Goal: Use online tool/utility: Utilize a website feature to perform a specific function

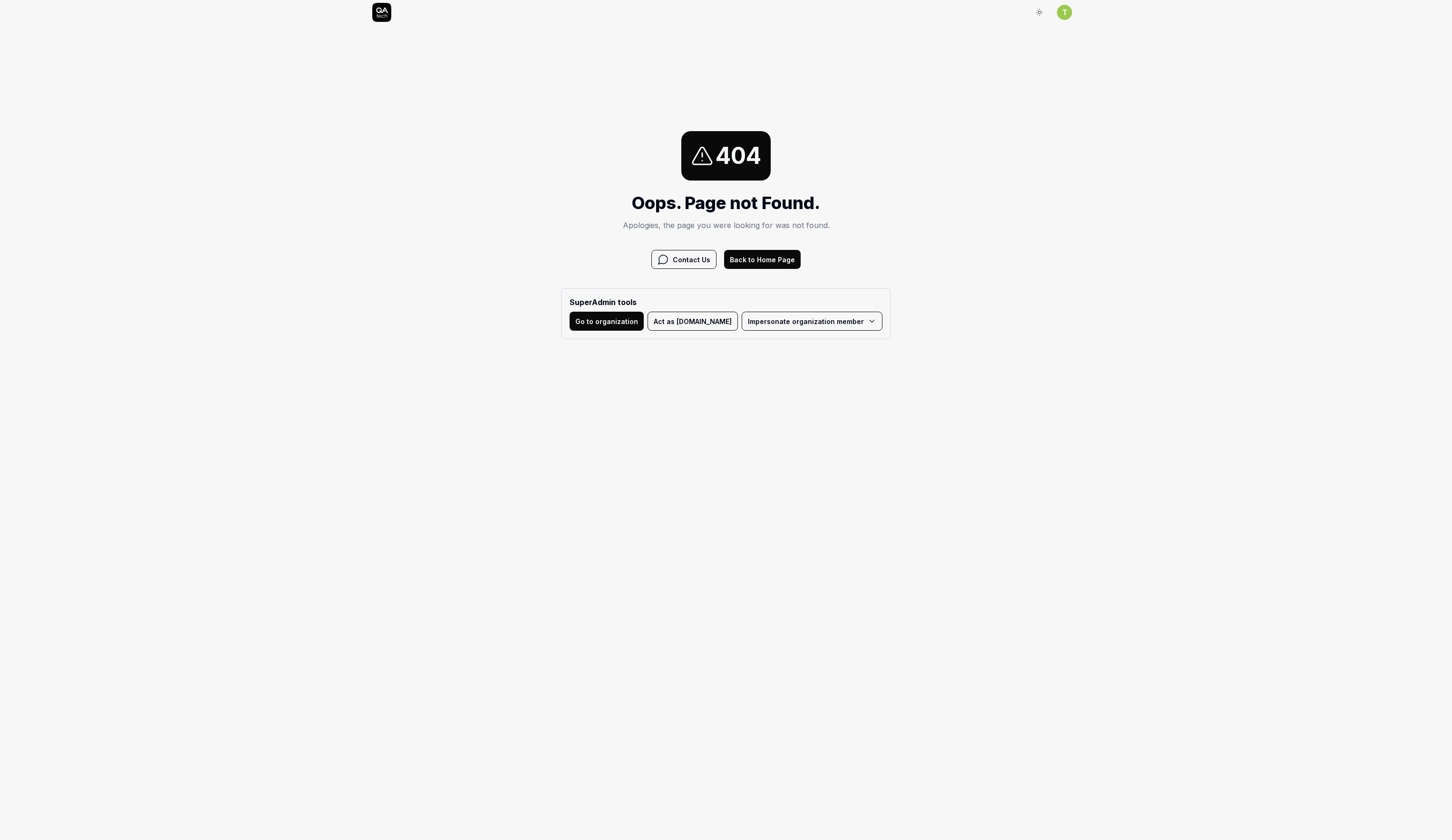
click at [810, 325] on html "Sign In T Sign In 404 Oops. Page not Found. Apologies, the page you were lookin…" at bounding box center [726, 223] width 1452 height 445
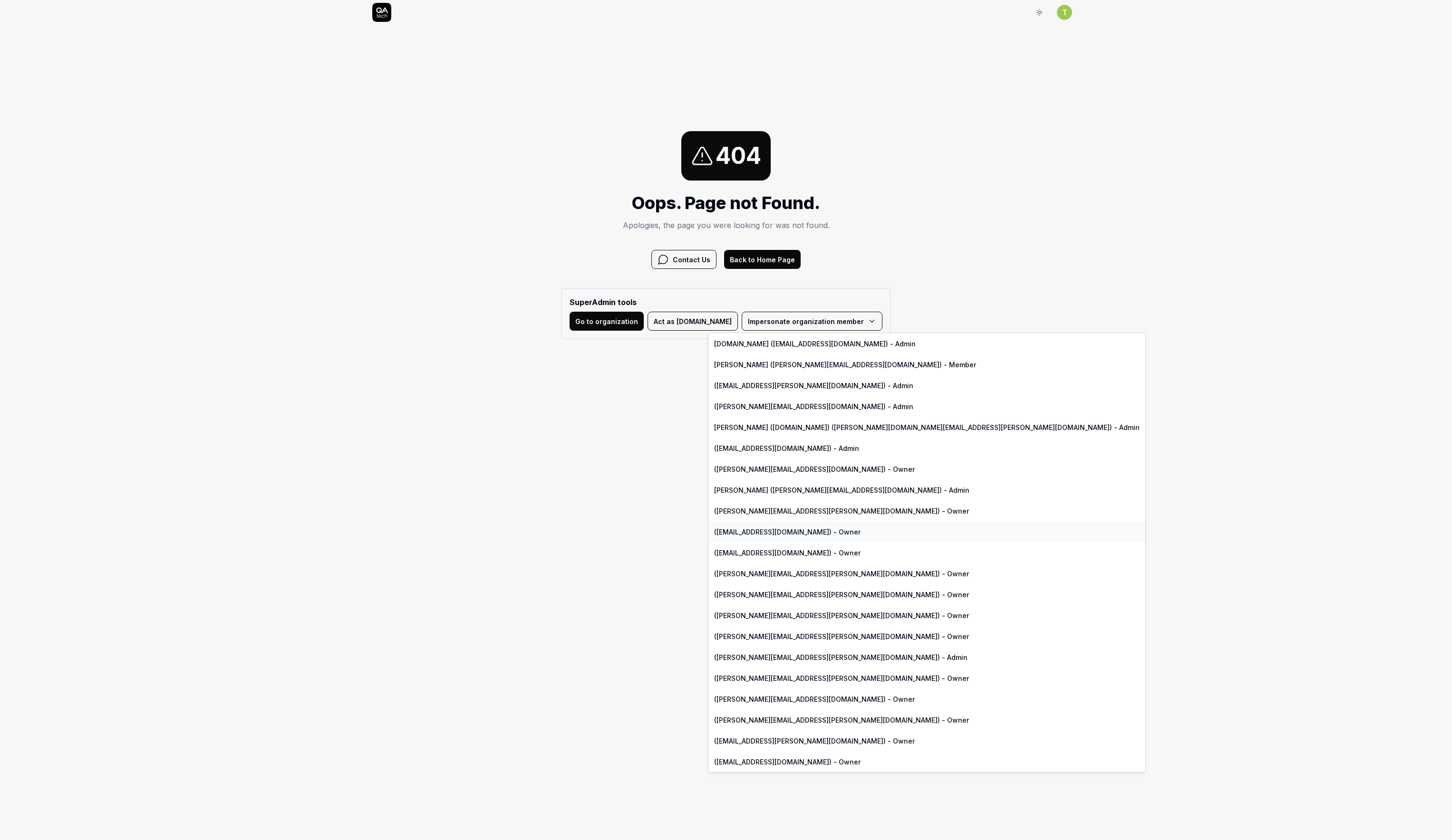
click at [773, 535] on link "(kiran.egam@smartlinx.com) - Owner" at bounding box center [927, 531] width 437 height 21
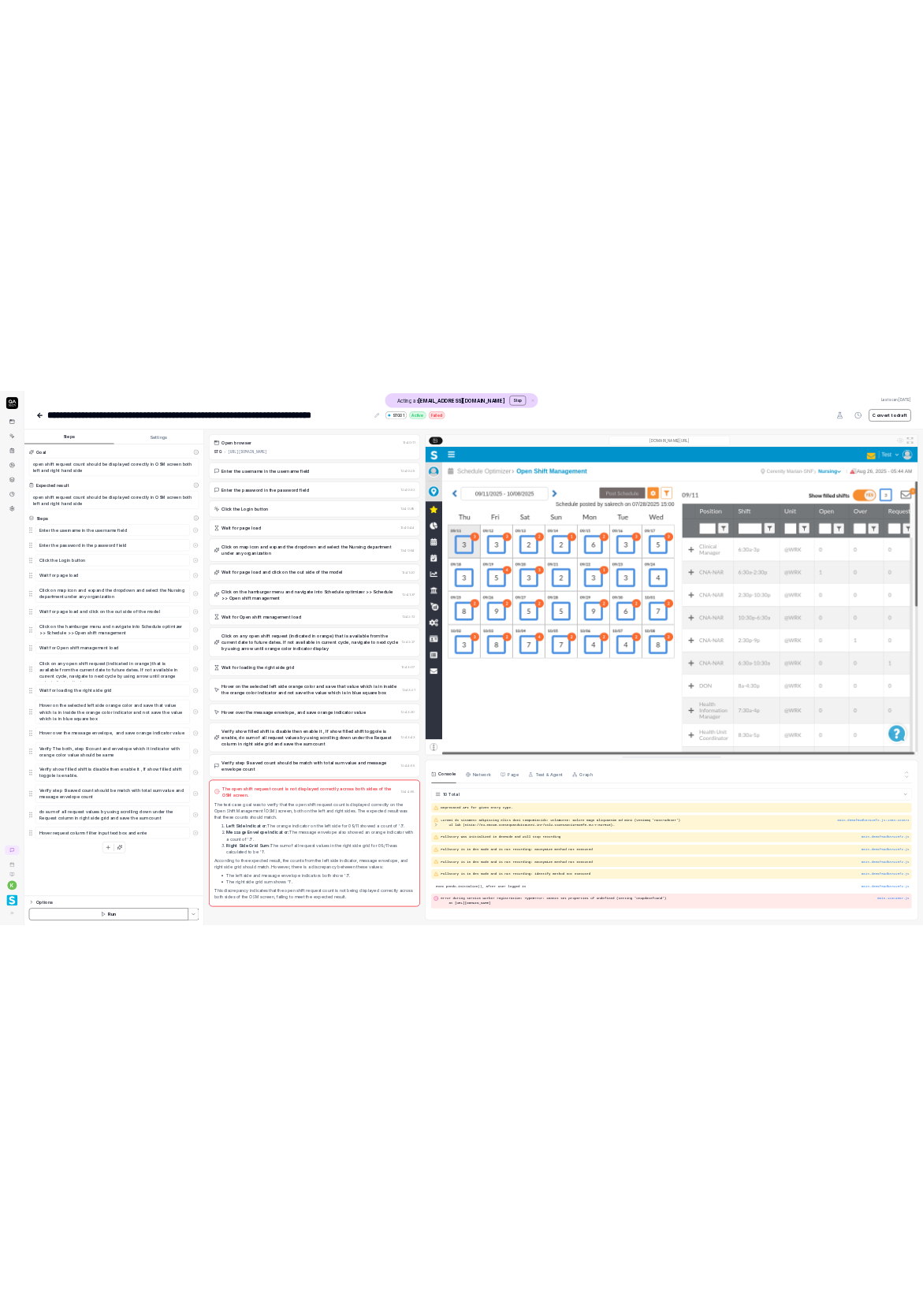
scroll to position [60, 0]
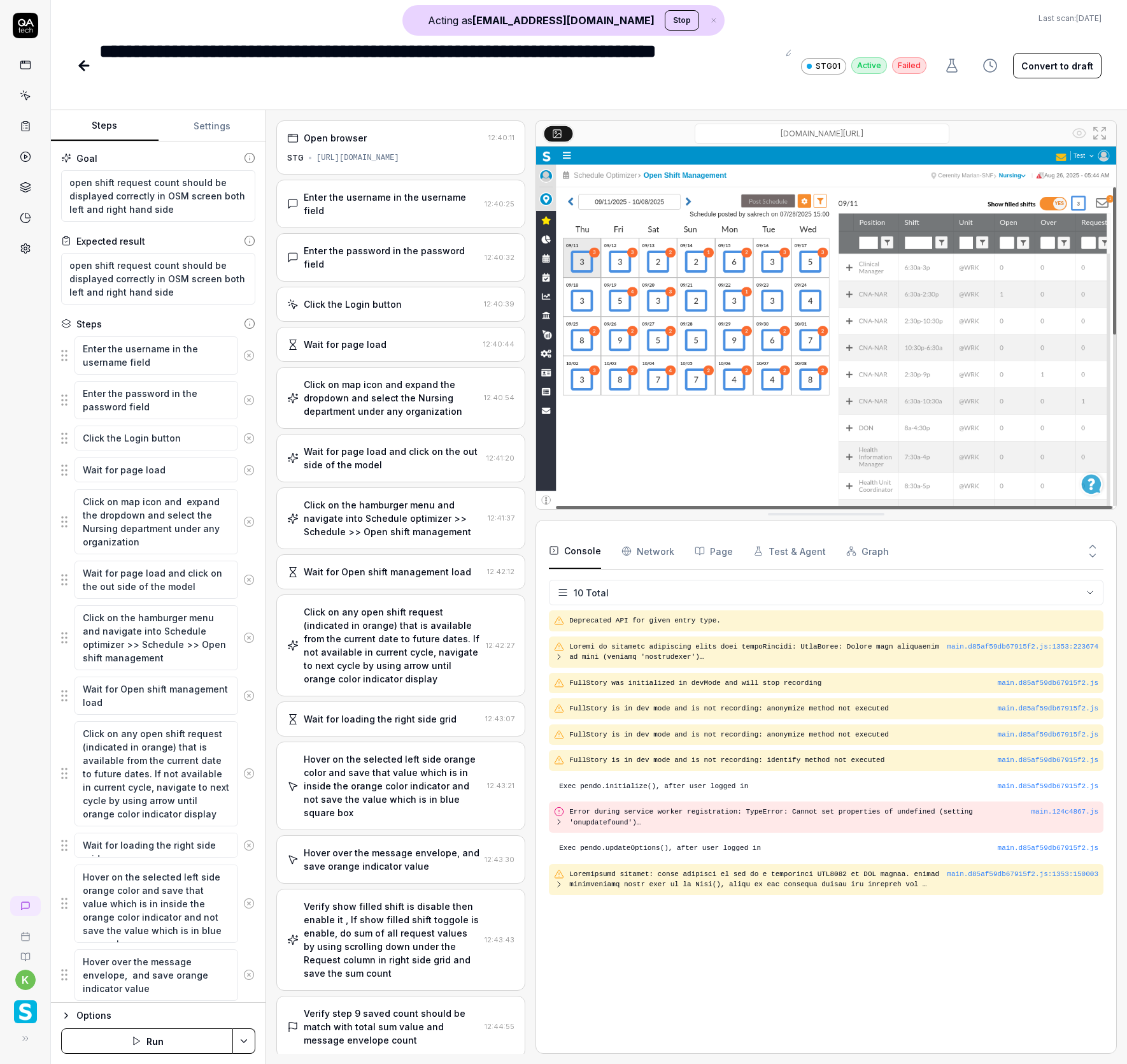
click at [176, 1035] on button "Run" at bounding box center [147, 1041] width 172 height 26
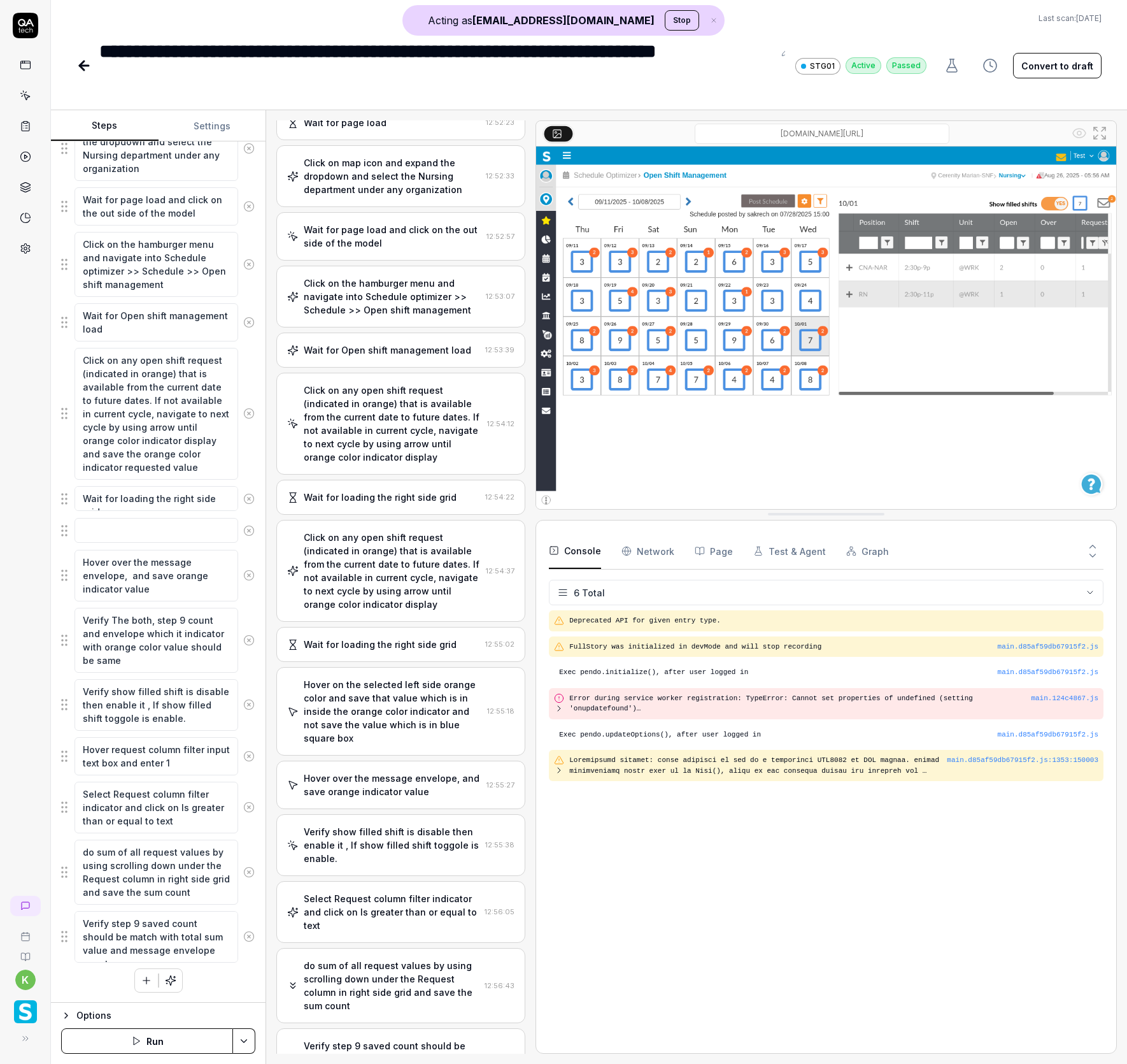
scroll to position [258, 0]
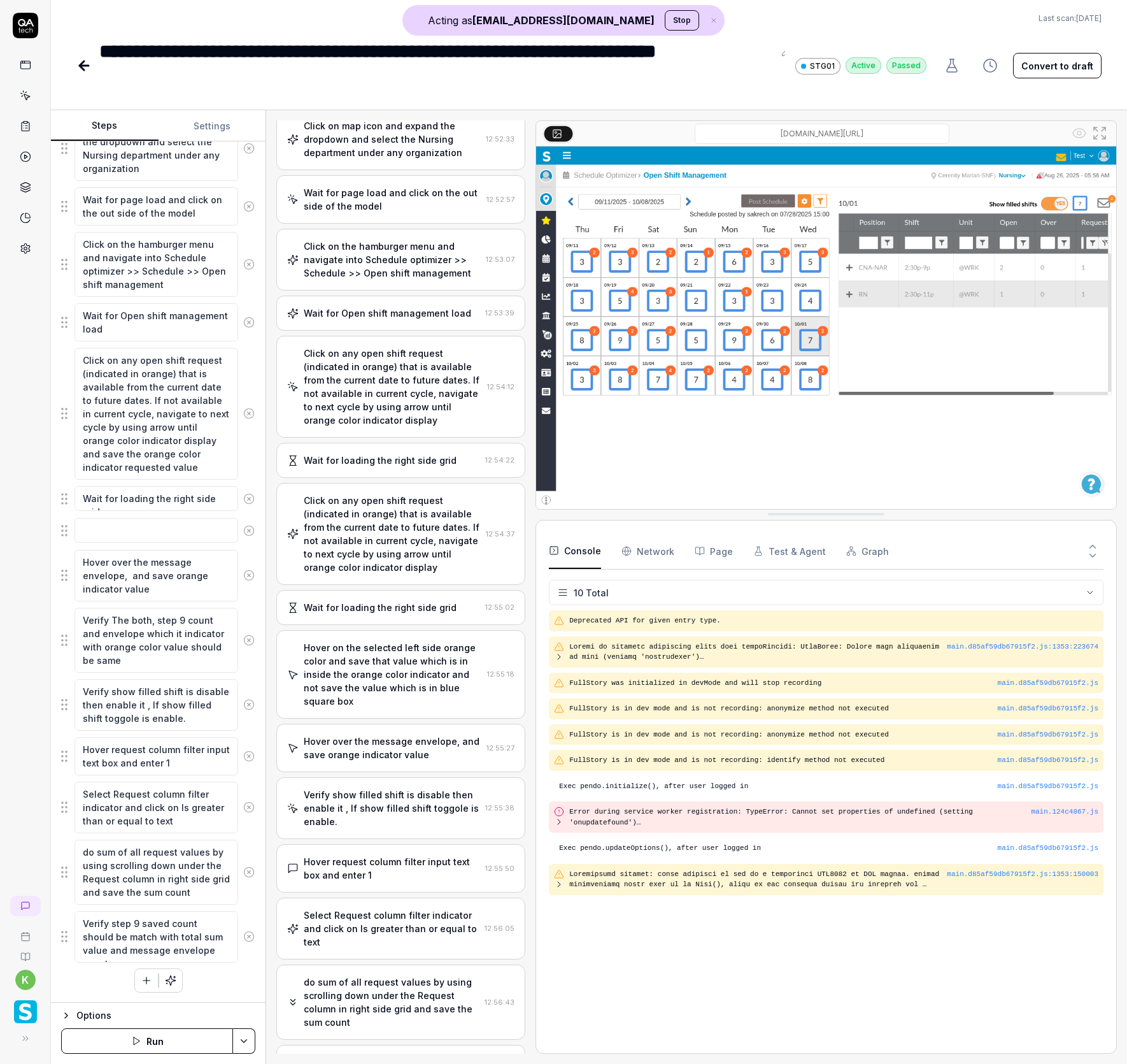
click at [665, 23] on button "Stop" at bounding box center [682, 20] width 35 height 20
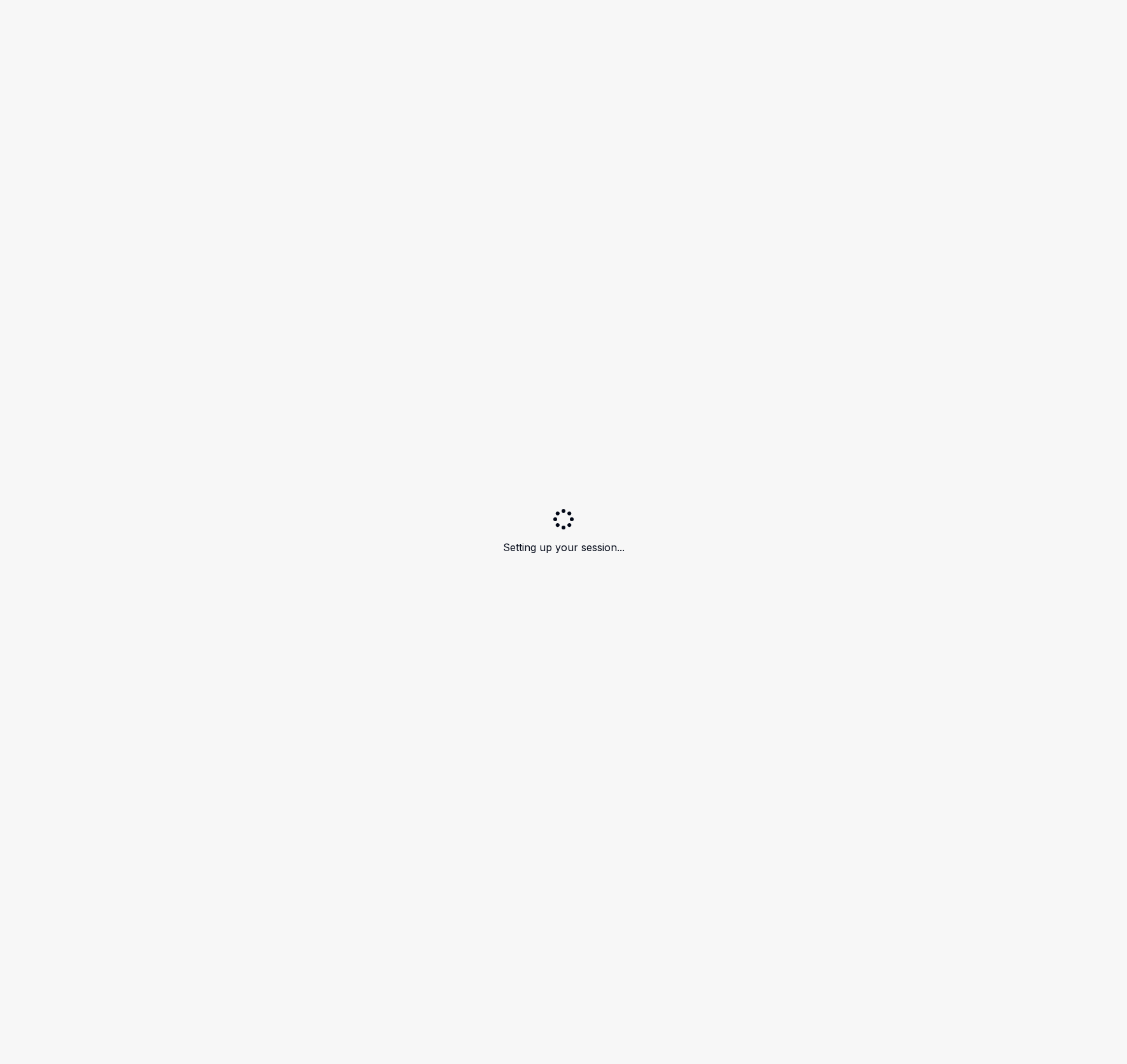
type textarea "*"
